Goal: Task Accomplishment & Management: Complete application form

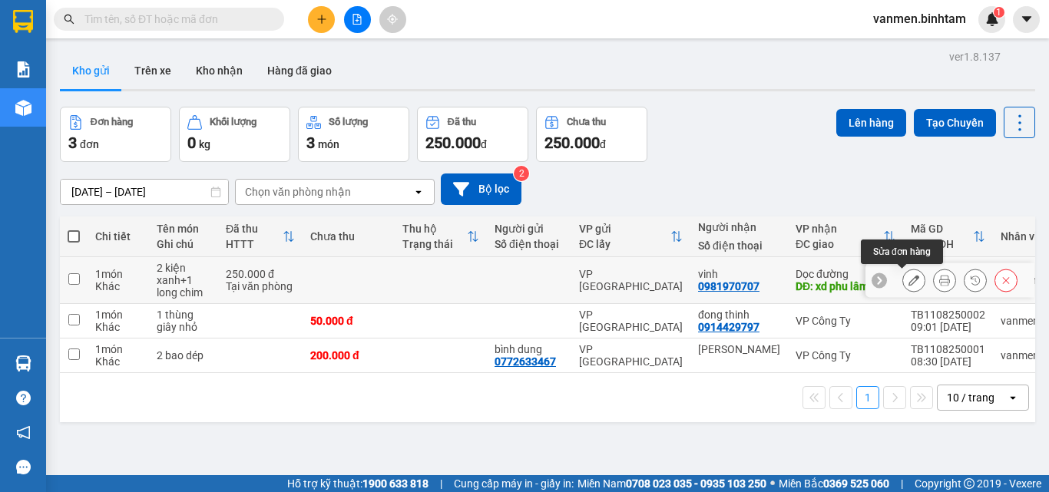
click at [909, 279] on icon at bounding box center [914, 280] width 11 height 11
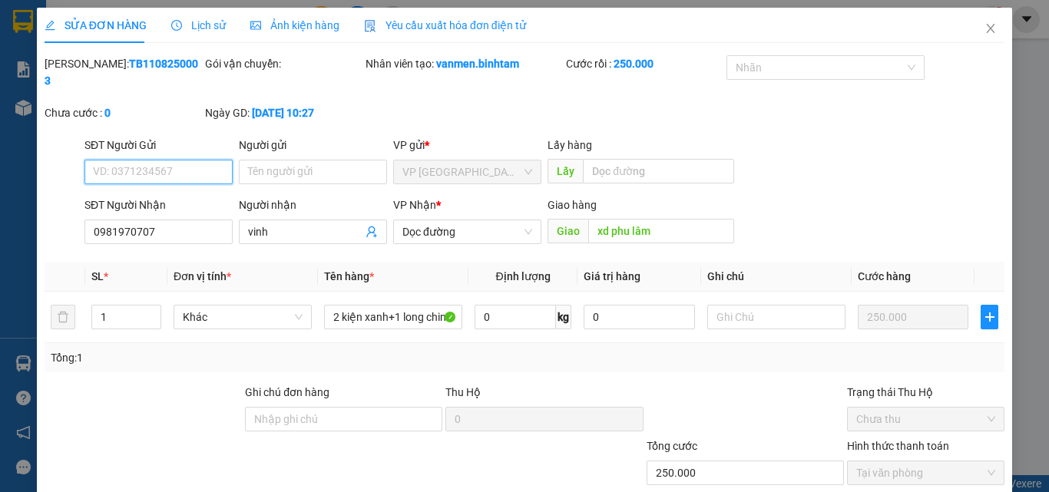
type input "0981970707"
type input "vinh"
type input "xd phu lâm"
type input "250.000"
click at [153, 160] on input "SĐT Người Gửi" at bounding box center [159, 172] width 148 height 25
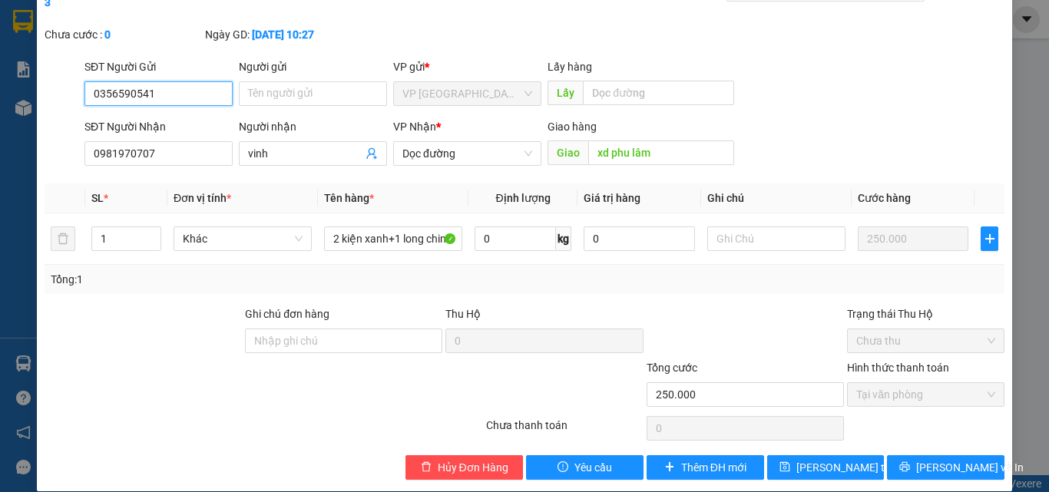
scroll to position [79, 0]
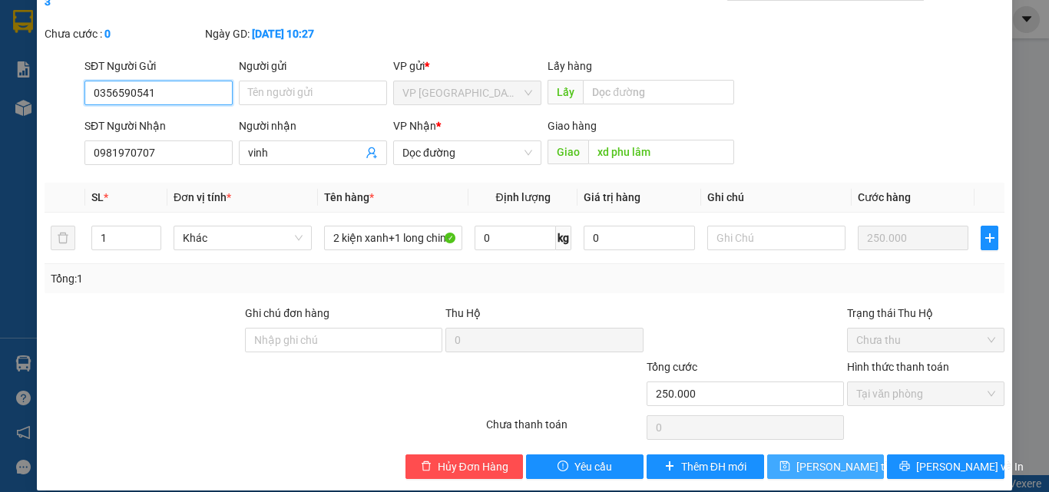
type input "0356590541"
click at [794, 455] on button "[PERSON_NAME] thay đổi" at bounding box center [826, 467] width 118 height 25
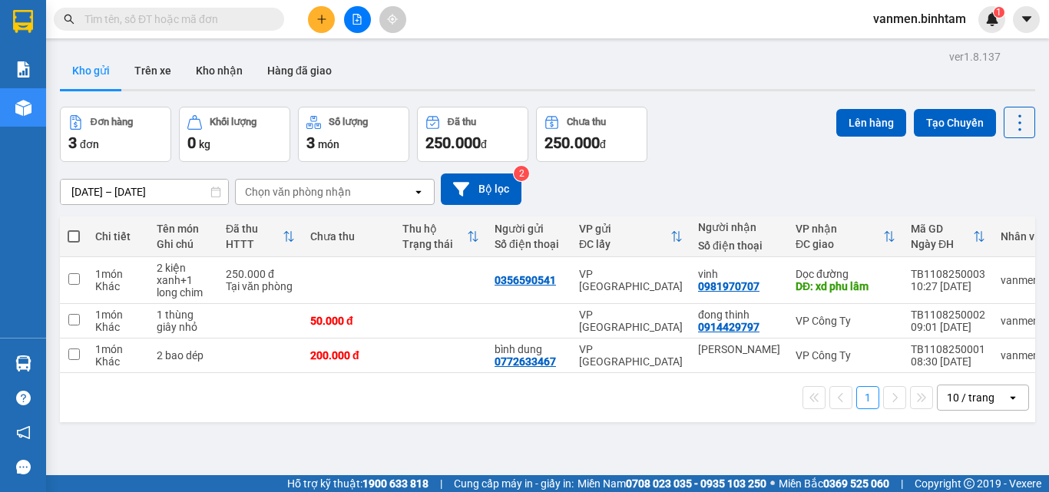
click at [317, 18] on icon "plus" at bounding box center [322, 19] width 11 height 11
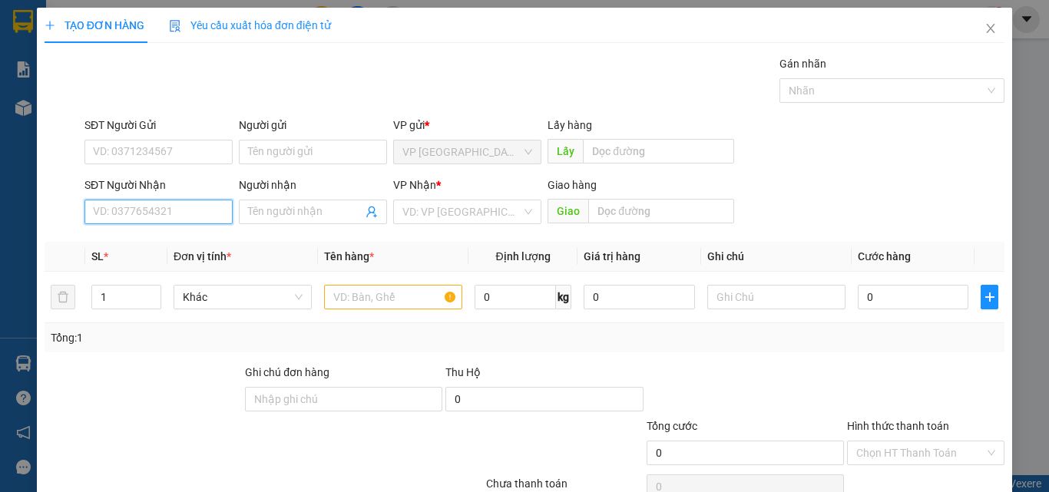
click at [140, 210] on input "SĐT Người Nhận" at bounding box center [159, 212] width 148 height 25
type input "0984974804"
click at [259, 215] on input "Người nhận" at bounding box center [305, 212] width 114 height 17
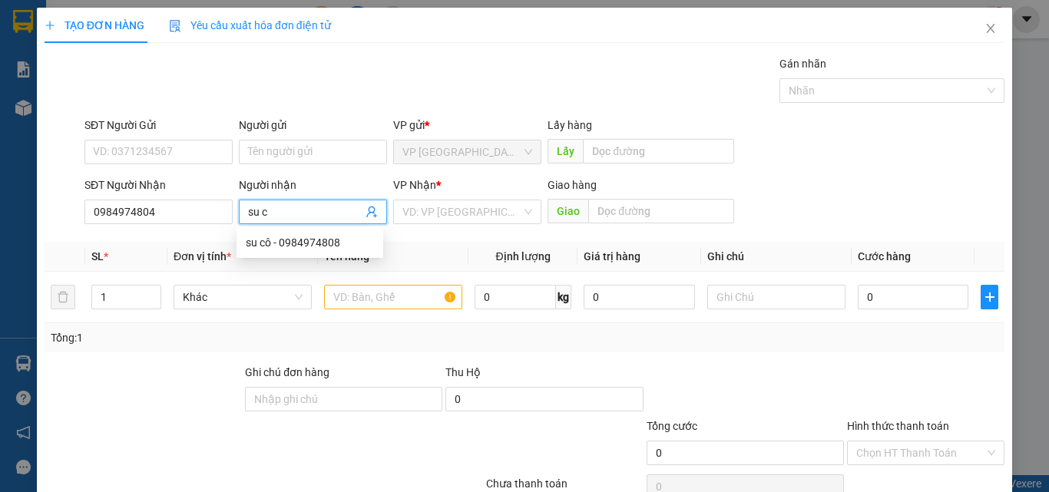
type input "su cô"
click at [275, 246] on div "su cô - 0984974808" at bounding box center [310, 242] width 128 height 17
type input "0984974808"
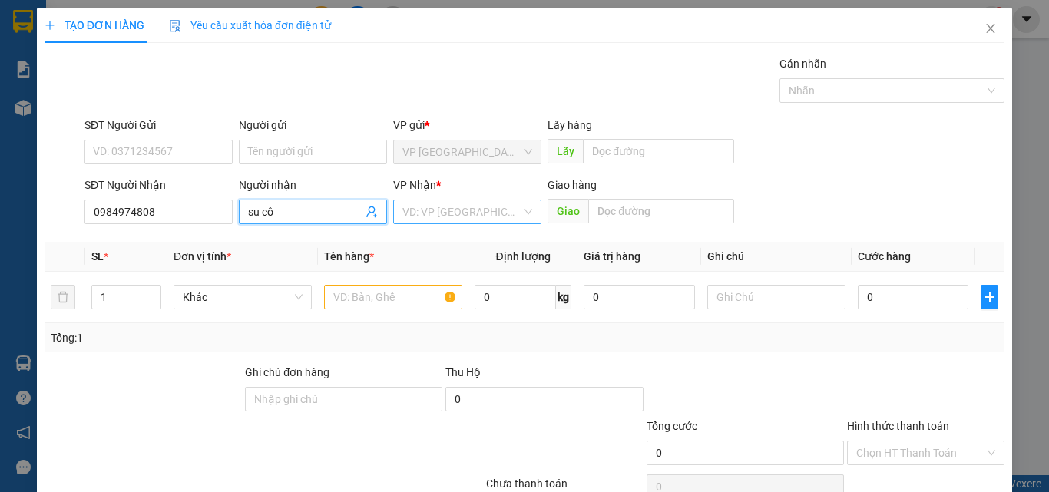
click at [476, 217] on input "search" at bounding box center [462, 212] width 119 height 23
click at [320, 215] on input "su cô" at bounding box center [305, 212] width 114 height 17
type input "su cô tue hạnh"
click at [455, 220] on input "search" at bounding box center [462, 212] width 119 height 23
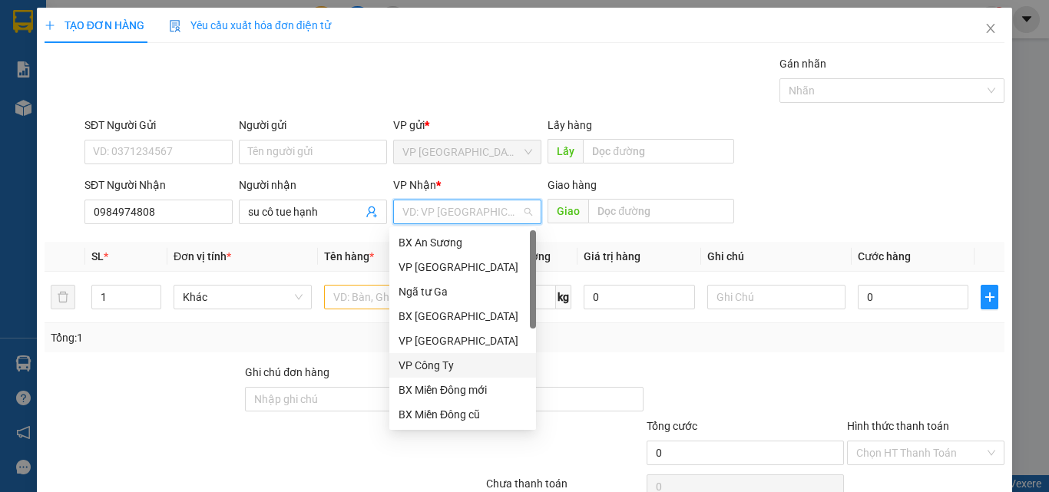
click at [440, 370] on div "VP Công Ty" at bounding box center [463, 365] width 128 height 17
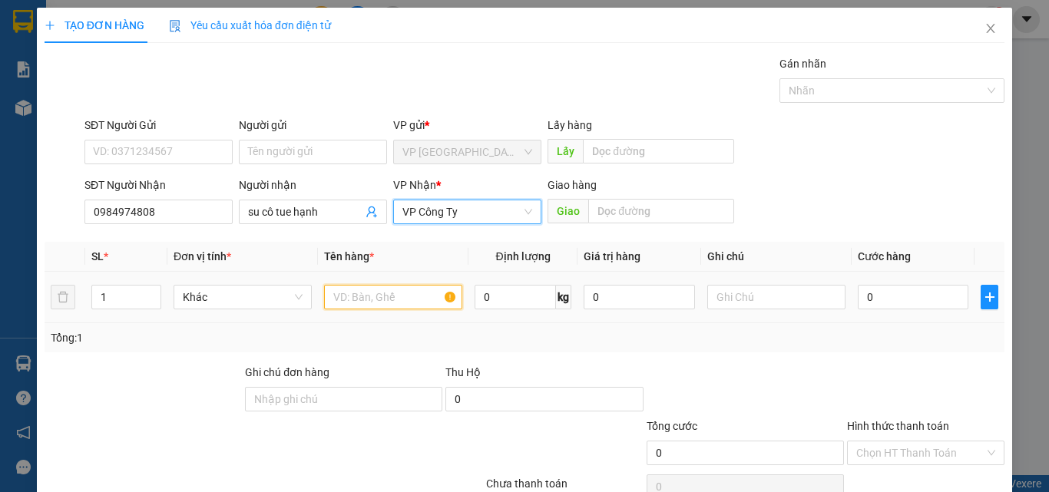
click at [379, 306] on input "text" at bounding box center [393, 297] width 138 height 25
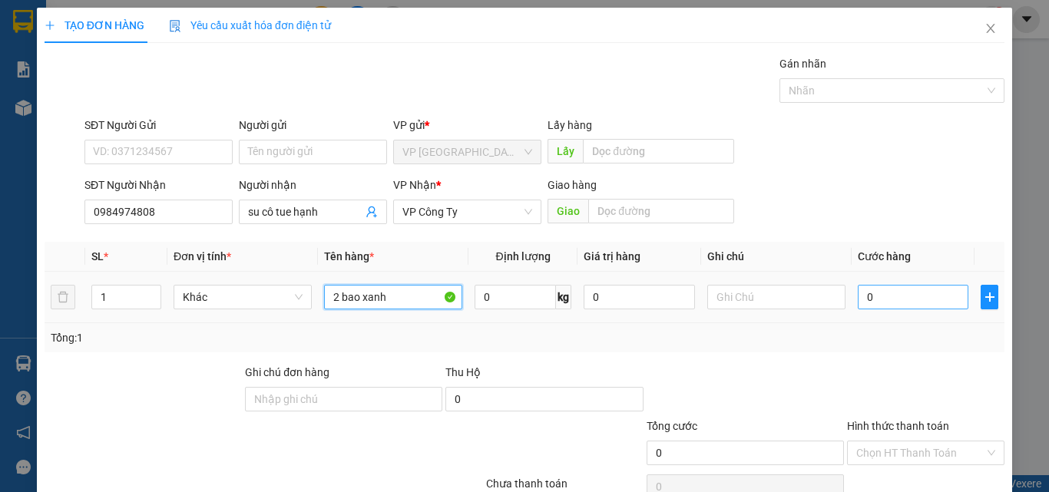
type input "2 bao xanh"
click at [900, 301] on input "0" at bounding box center [913, 297] width 111 height 25
type input "3"
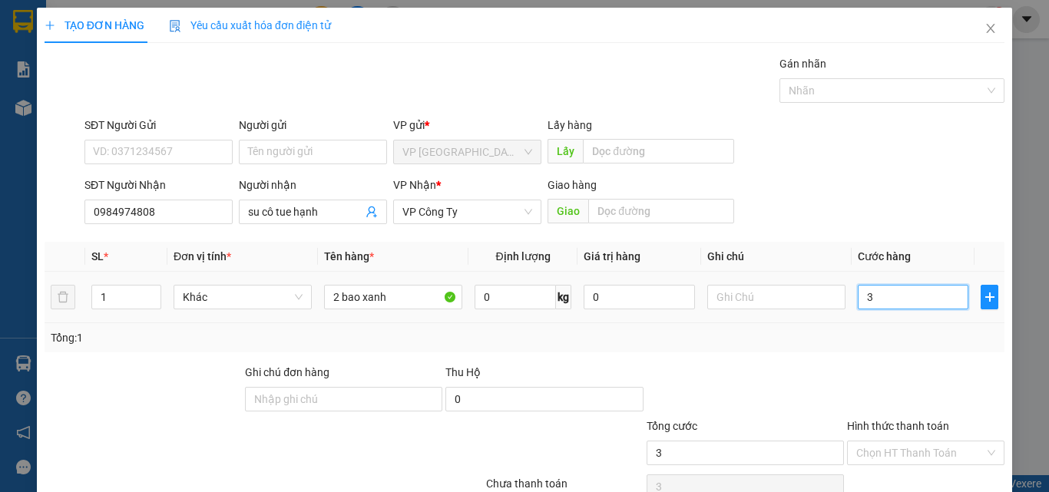
type input "30"
type input "300"
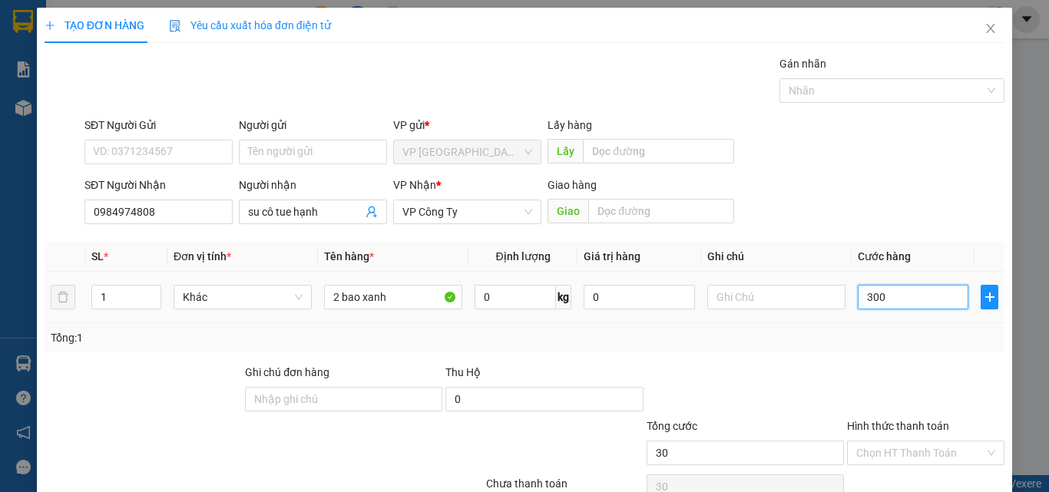
type input "300"
type input "3.000"
type input "30.000"
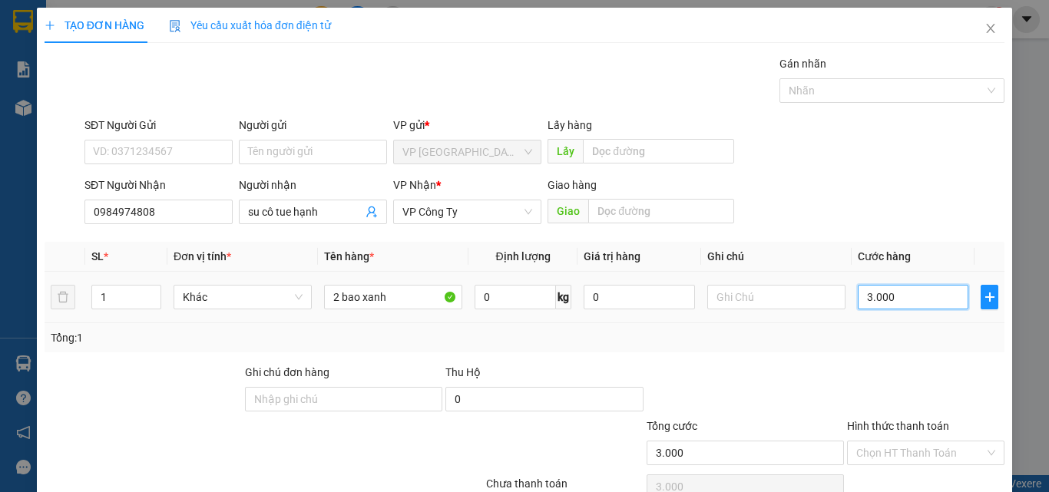
type input "30.000"
type input "300.000"
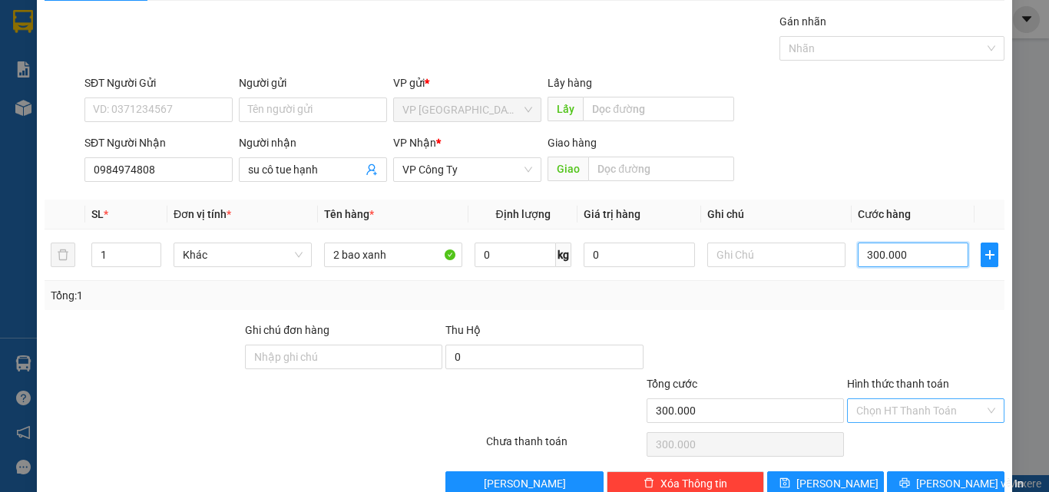
scroll to position [76, 0]
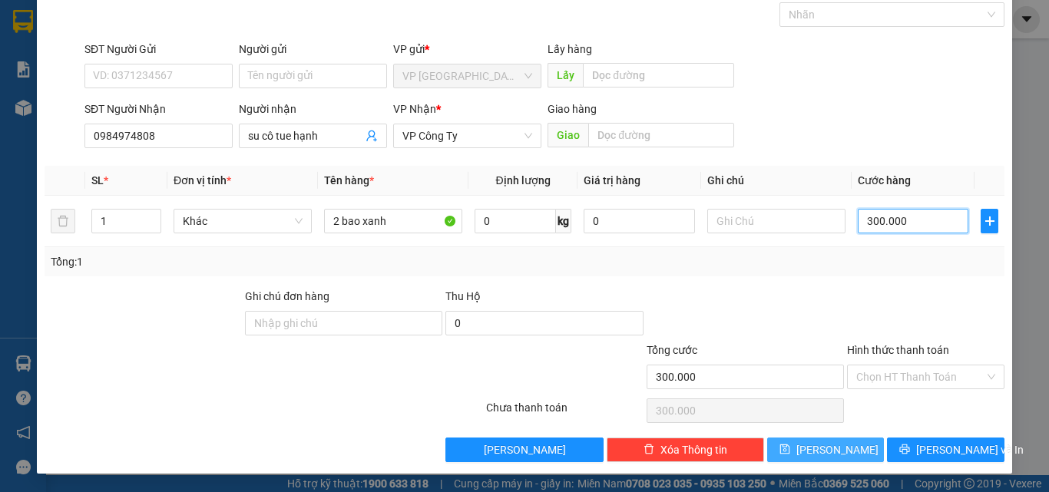
type input "300.000"
click at [821, 449] on span "[PERSON_NAME]" at bounding box center [838, 450] width 82 height 17
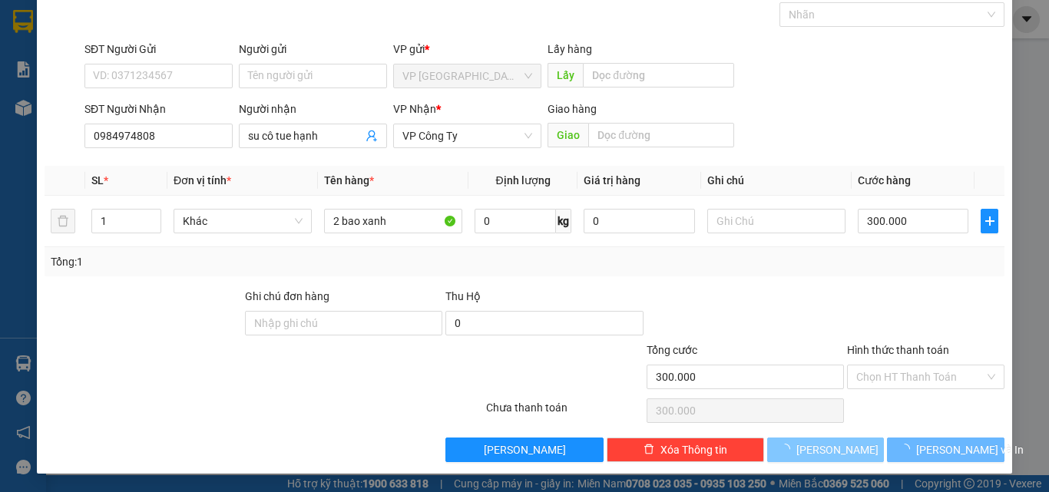
type input "0"
